Goal: Information Seeking & Learning: Check status

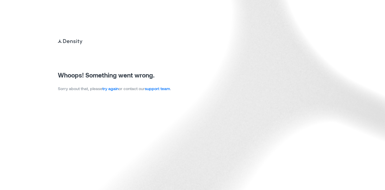
click at [110, 89] on link "try again" at bounding box center [110, 88] width 16 height 5
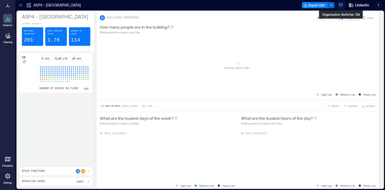
click at [341, 6] on icon "button" at bounding box center [340, 5] width 5 height 5
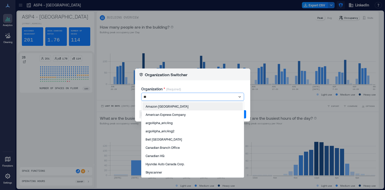
type input "*"
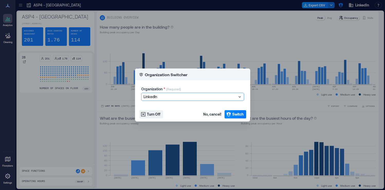
click at [160, 97] on div at bounding box center [189, 97] width 93 height 6
type input "**********"
type input "*"
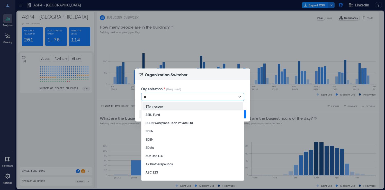
type input "***"
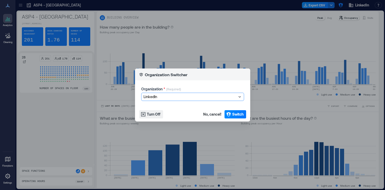
click at [164, 96] on div at bounding box center [189, 97] width 93 height 6
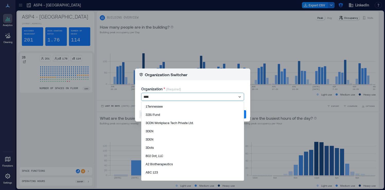
type input "*****"
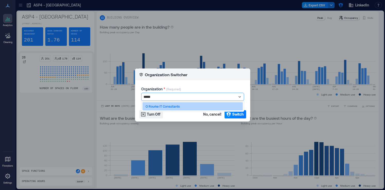
click at [157, 106] on p "O Rourke IT Consultants" at bounding box center [162, 106] width 34 height 4
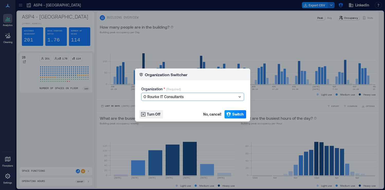
click at [239, 115] on span "Switch" at bounding box center [237, 114] width 11 height 5
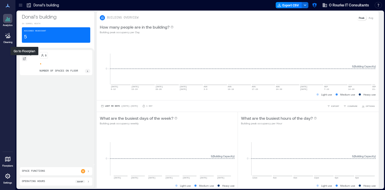
click at [24, 58] on icon at bounding box center [24, 58] width 3 height 3
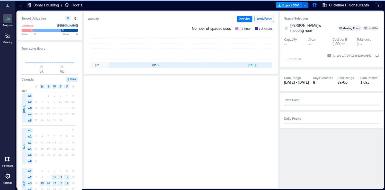
scroll to position [0, 96]
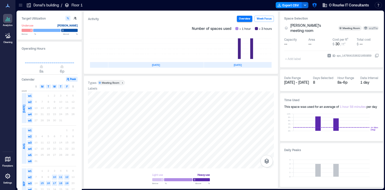
click at [377, 56] on icon at bounding box center [376, 55] width 3 height 3
click at [235, 47] on rect at bounding box center [233, 48] width 22 height 21
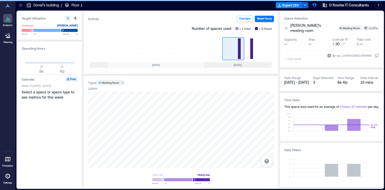
click at [236, 47] on rect at bounding box center [233, 48] width 22 height 21
click at [257, 49] on rect at bounding box center [255, 48] width 22 height 21
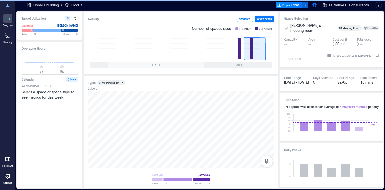
click at [10, 19] on icon at bounding box center [8, 18] width 6 height 6
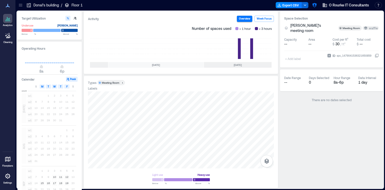
click at [20, 9] on div at bounding box center [20, 5] width 8 height 8
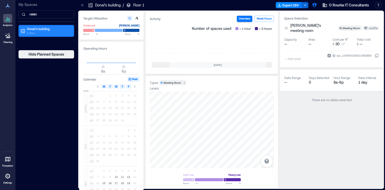
click at [36, 30] on p "Donal’s building" at bounding box center [48, 29] width 43 height 4
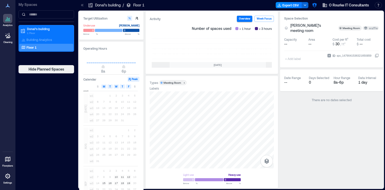
click at [38, 46] on div "Floor 1" at bounding box center [45, 47] width 50 height 5
click at [275, 123] on div "Types Meeting Room 1 Labels Light use Heavy use Below ** % Above ** %" at bounding box center [211, 132] width 132 height 112
click at [376, 56] on icon at bounding box center [376, 55] width 4 height 4
click at [376, 54] on icon at bounding box center [376, 55] width 3 height 3
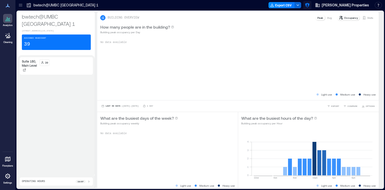
click at [310, 6] on icon "button" at bounding box center [306, 5] width 5 height 5
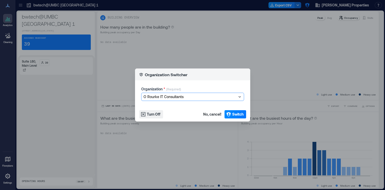
click at [190, 96] on div at bounding box center [189, 97] width 93 height 6
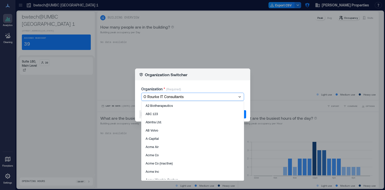
scroll to position [58, 0]
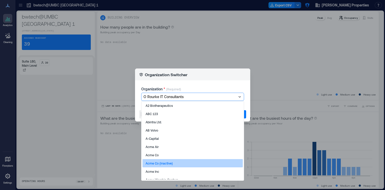
click at [179, 159] on div "Acme Co (inactive)" at bounding box center [192, 163] width 100 height 8
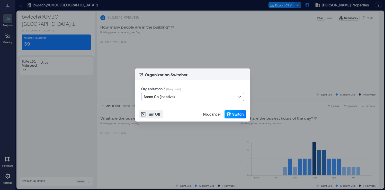
click at [242, 115] on span "Switch" at bounding box center [237, 114] width 11 height 5
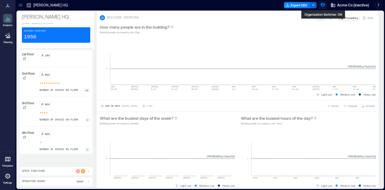
click at [322, 6] on icon "button" at bounding box center [322, 5] width 4 height 4
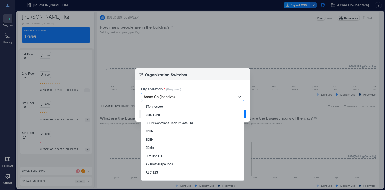
click at [164, 100] on div "Acme Co (inactive)" at bounding box center [192, 97] width 102 height 8
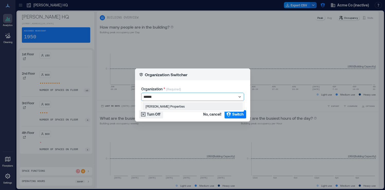
type input "*******"
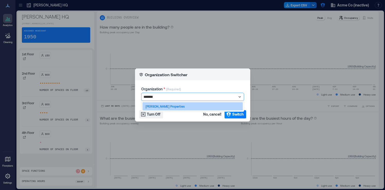
click at [164, 106] on p "[PERSON_NAME] Properties" at bounding box center [164, 106] width 39 height 4
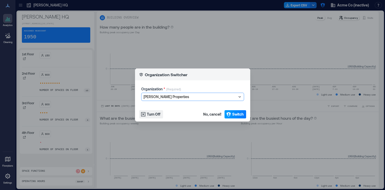
click at [230, 115] on icon "button" at bounding box center [228, 114] width 5 height 5
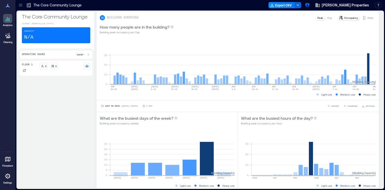
click at [21, 5] on icon at bounding box center [20, 5] width 3 height 1
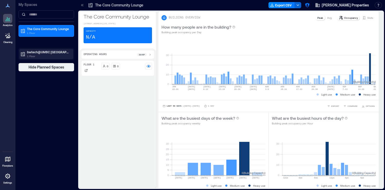
click at [38, 55] on p "1 Floor" at bounding box center [48, 56] width 43 height 4
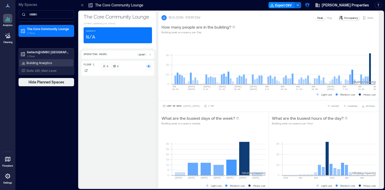
click at [38, 62] on p "Building Analytics" at bounding box center [38, 63] width 25 height 4
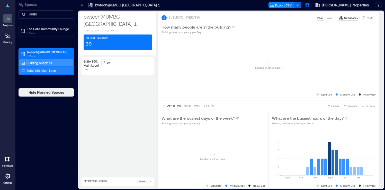
click at [63, 70] on div "Suite 180, Main Level" at bounding box center [45, 70] width 50 height 5
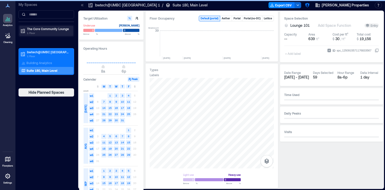
scroll to position [0, 1034]
click at [57, 30] on p "The Core Community Lounge" at bounding box center [48, 29] width 43 height 4
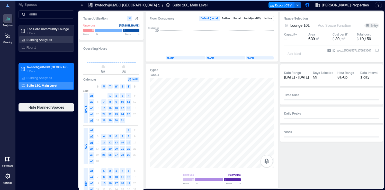
click at [53, 39] on div "Building Analytics" at bounding box center [46, 39] width 54 height 7
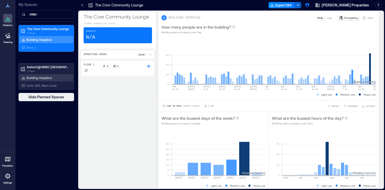
click at [50, 78] on p "Building Analytics" at bounding box center [38, 78] width 25 height 4
